Goal: Submit feedback/report problem

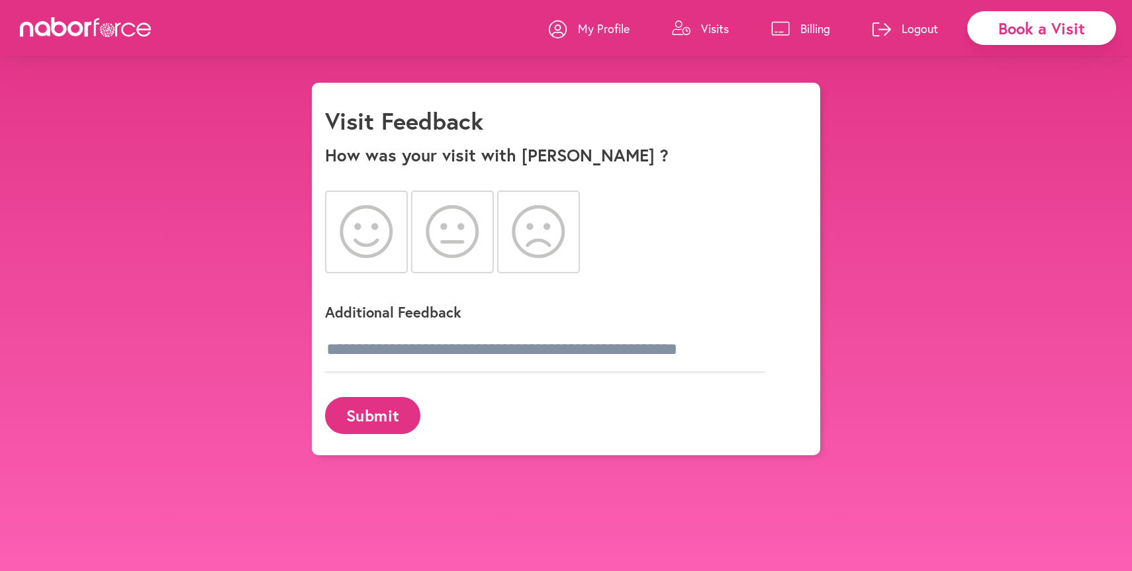
click at [528, 242] on icon at bounding box center [539, 231] width 54 height 53
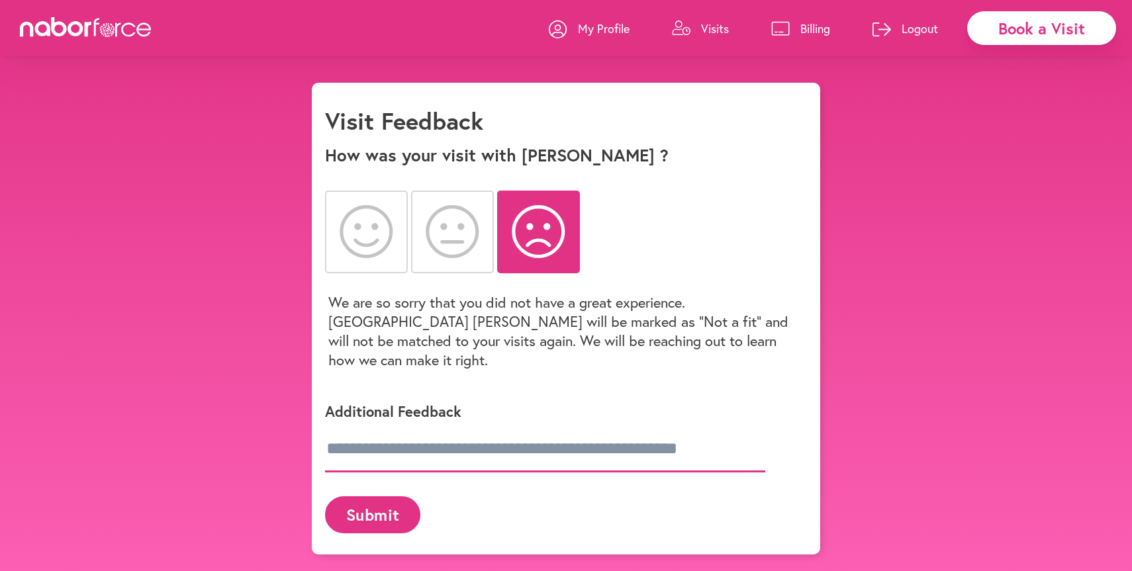
click at [469, 427] on input "text" at bounding box center [545, 449] width 440 height 46
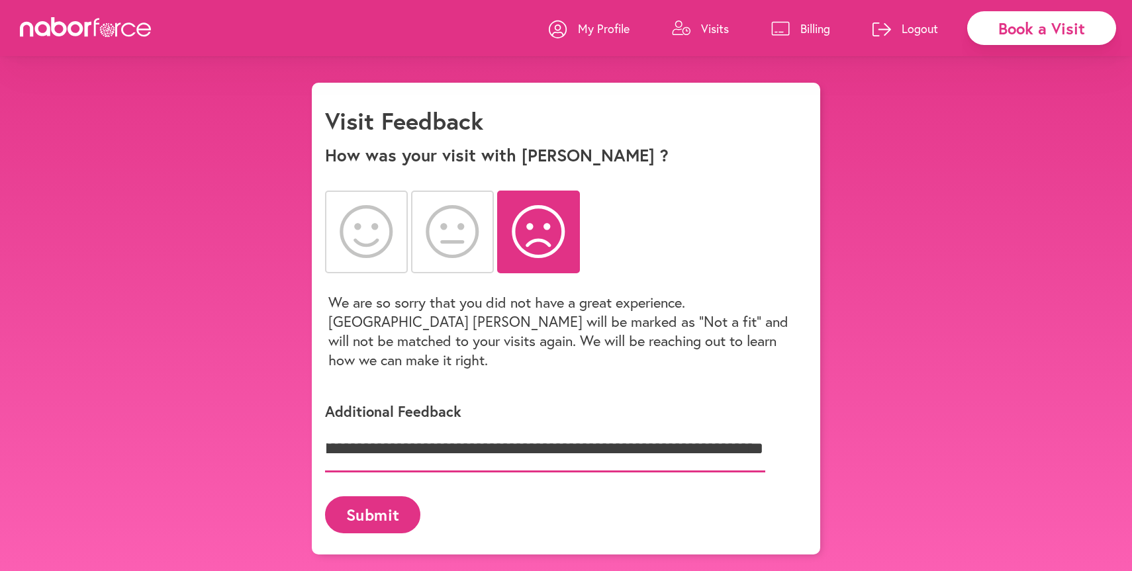
scroll to position [0, 1010]
type input "**********"
click at [369, 497] on button "Submit" at bounding box center [372, 514] width 95 height 36
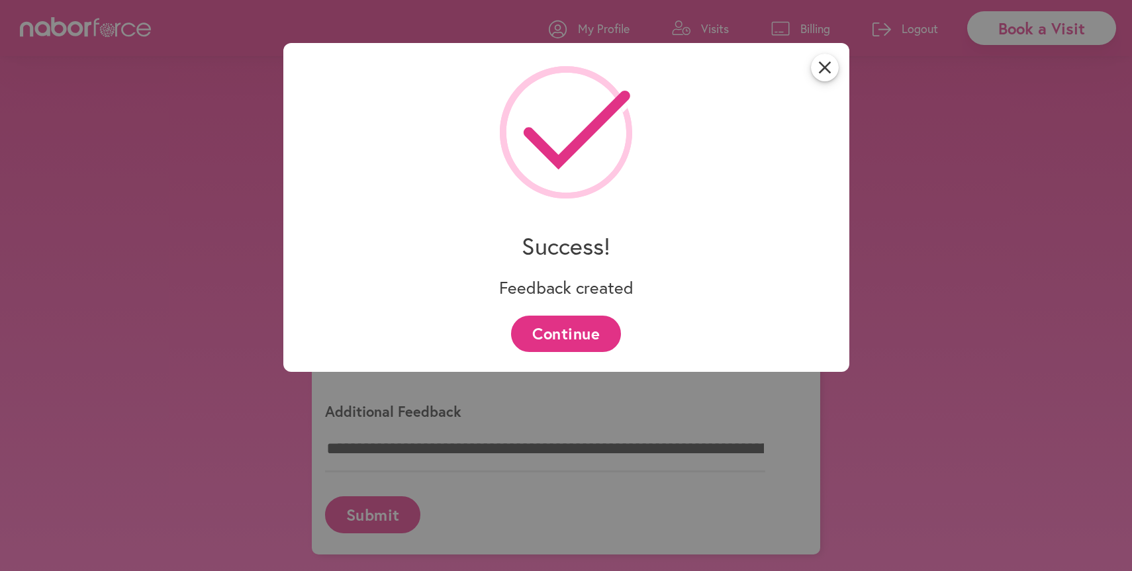
click at [586, 337] on button "Continue" at bounding box center [565, 334] width 109 height 36
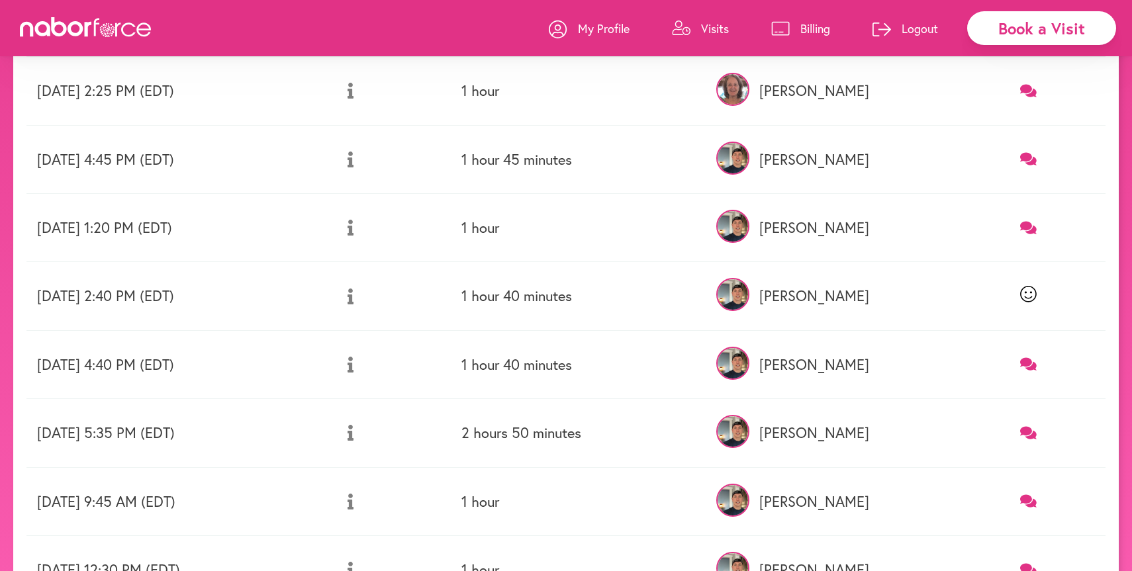
scroll to position [462, 0]
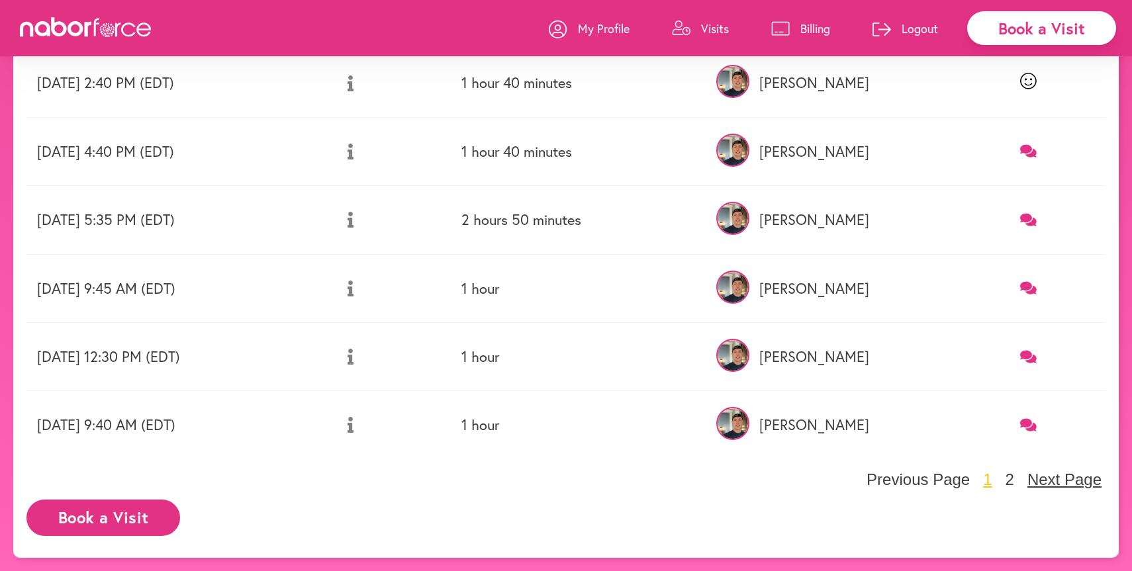
click at [1086, 478] on button "Next Page" at bounding box center [1064, 480] width 82 height 20
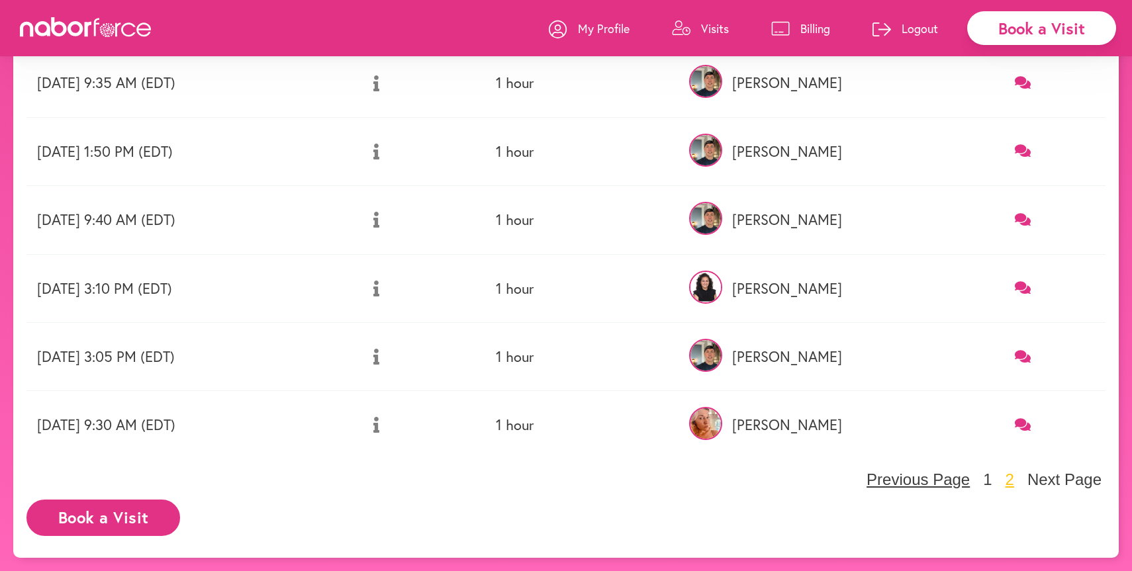
click at [921, 484] on button "Previous Page" at bounding box center [917, 480] width 111 height 20
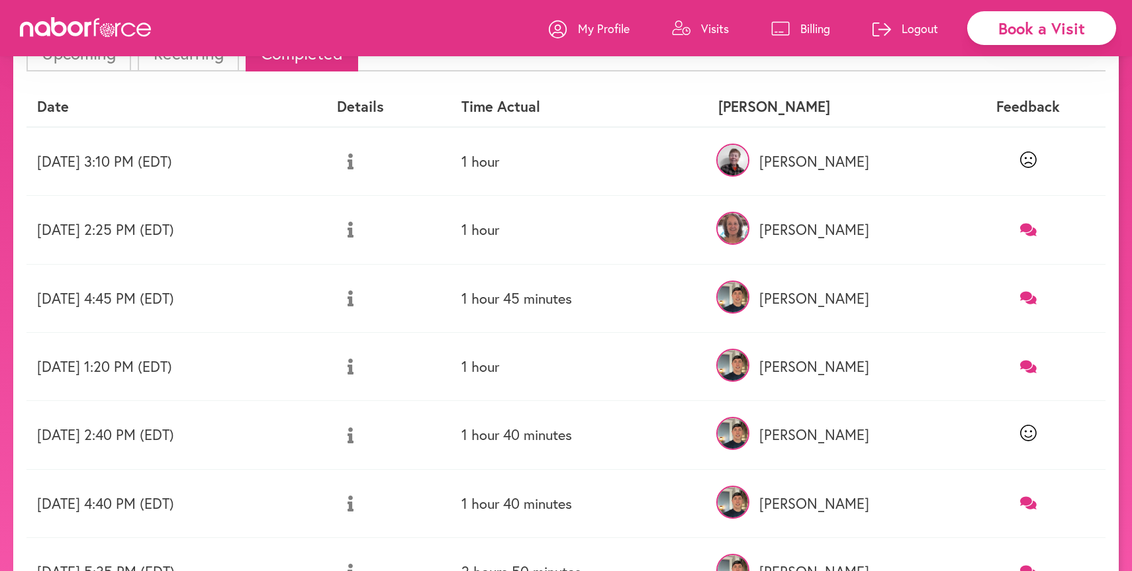
scroll to position [55, 0]
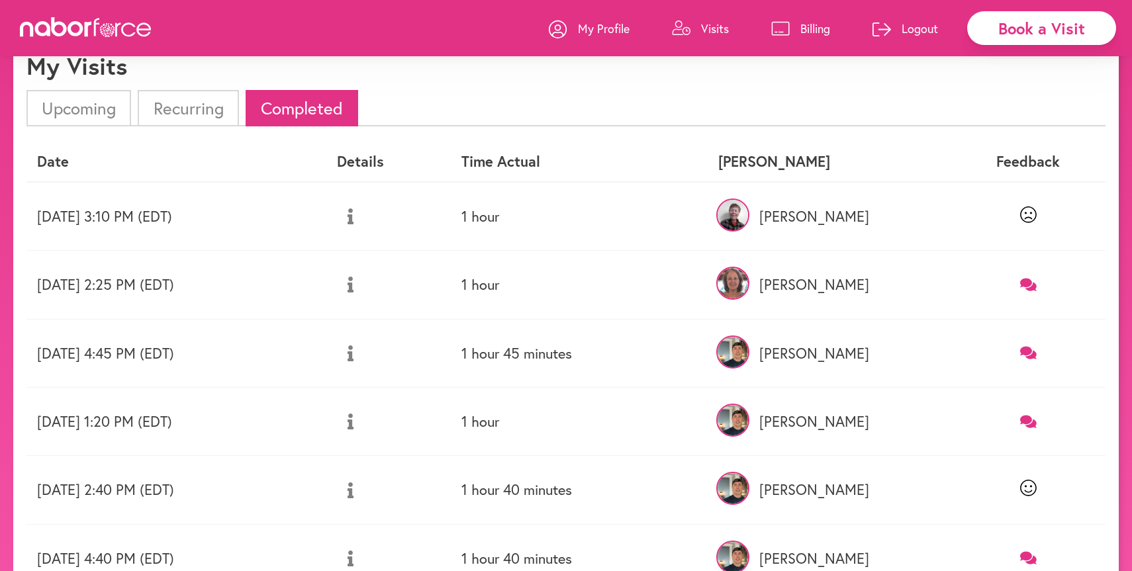
click at [1032, 283] on icon at bounding box center [1028, 284] width 17 height 13
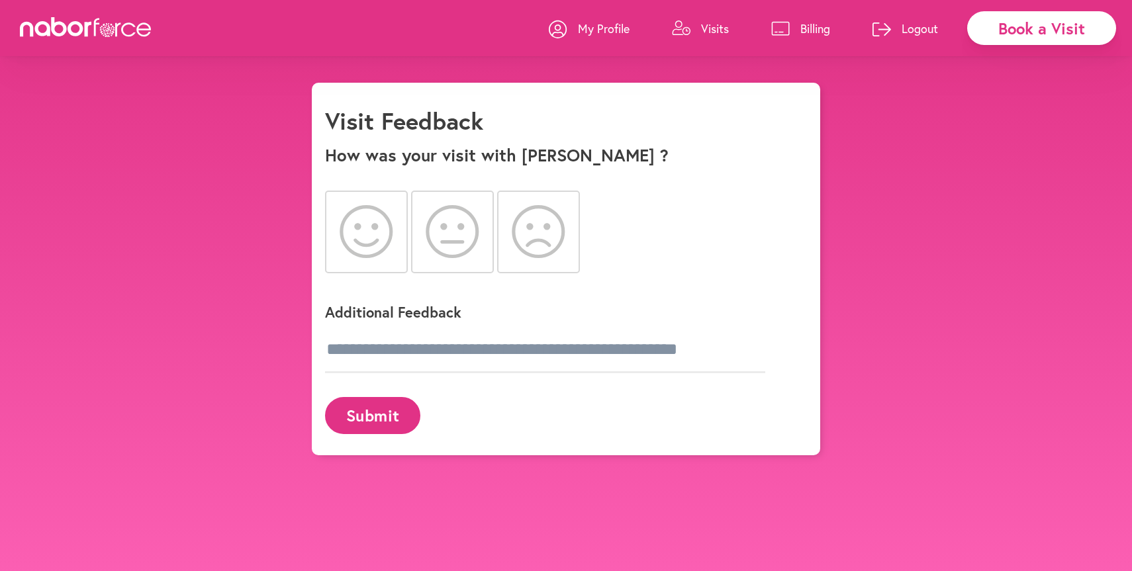
click at [604, 35] on p "My Profile" at bounding box center [604, 29] width 52 height 16
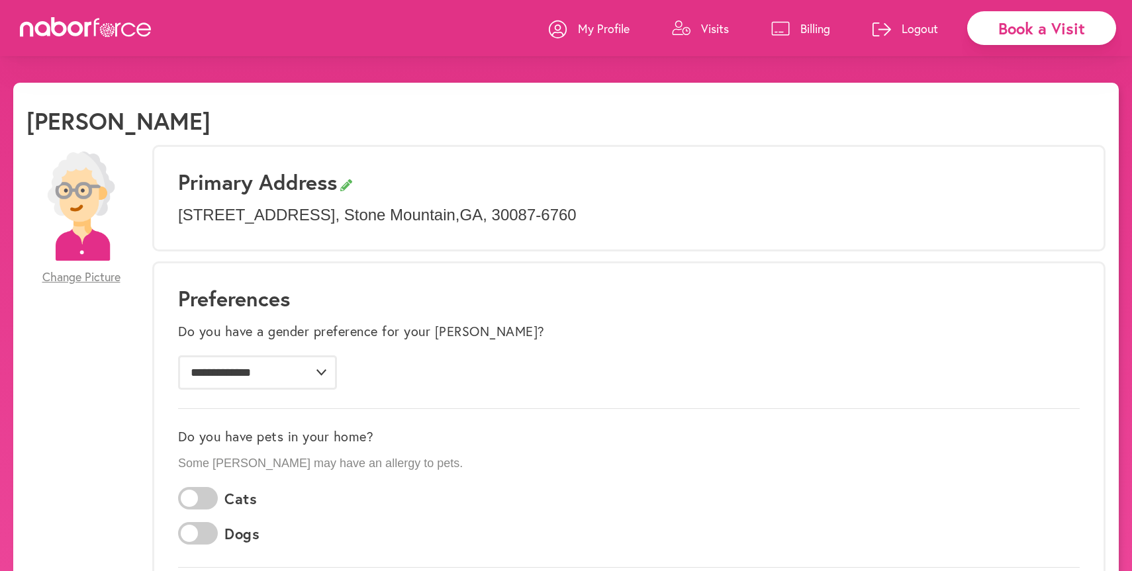
click at [717, 36] on link "Visits" at bounding box center [700, 29] width 57 height 40
